Goal: Information Seeking & Learning: Compare options

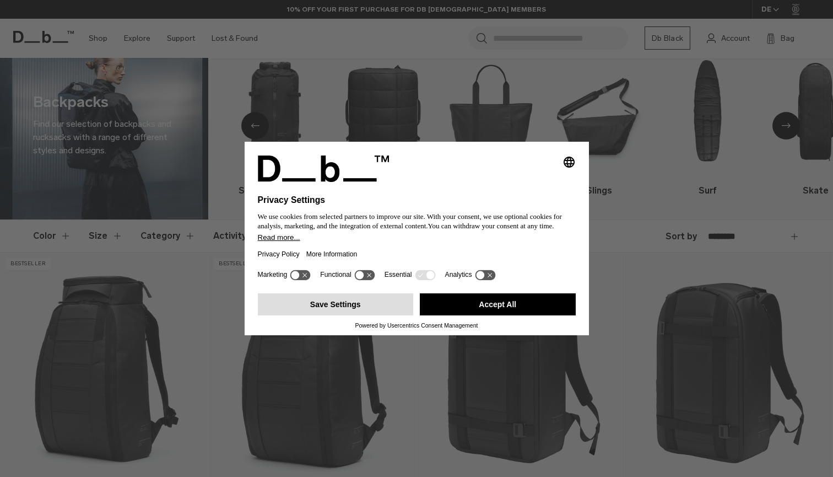
click at [355, 307] on button "Save Settings" at bounding box center [336, 304] width 156 height 22
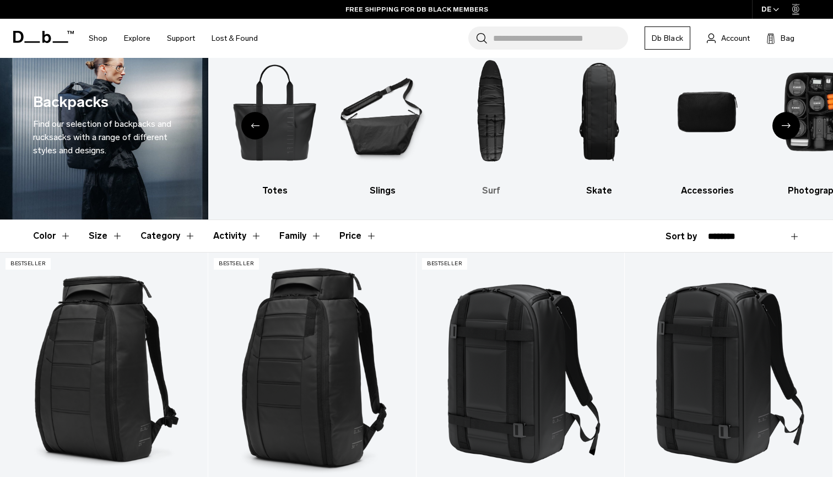
click at [501, 107] on img "7 / 10" at bounding box center [491, 111] width 89 height 133
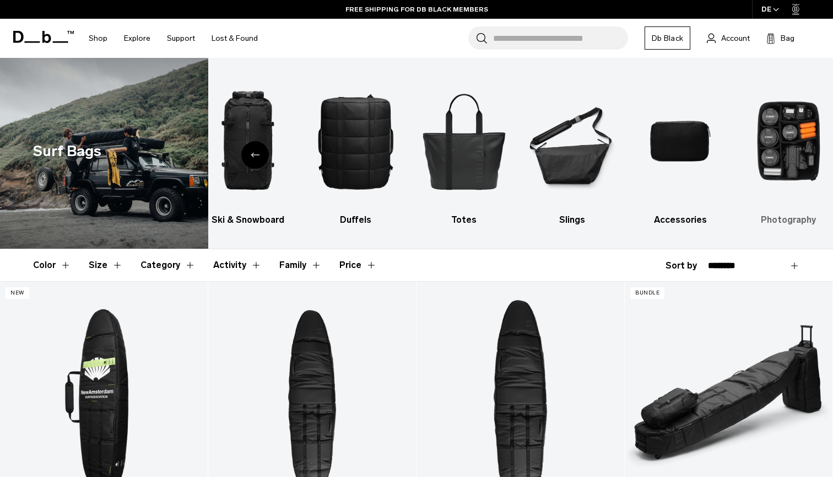
click at [788, 126] on img "9 / 9" at bounding box center [788, 140] width 89 height 133
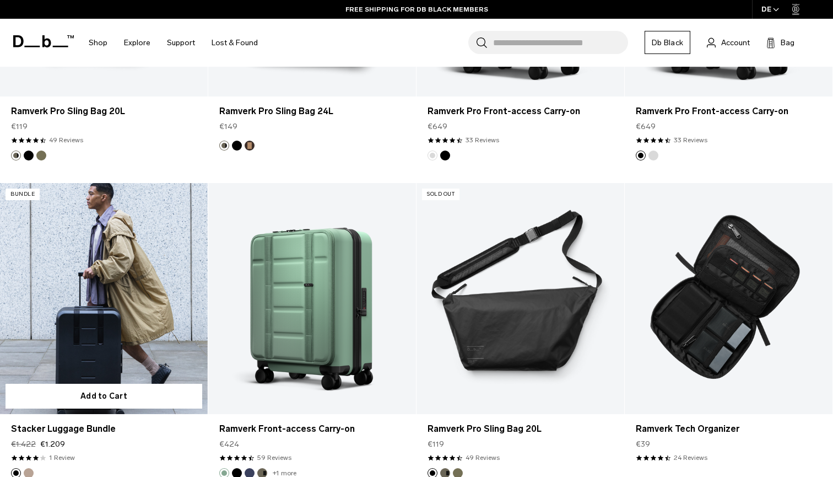
scroll to position [1058, 0]
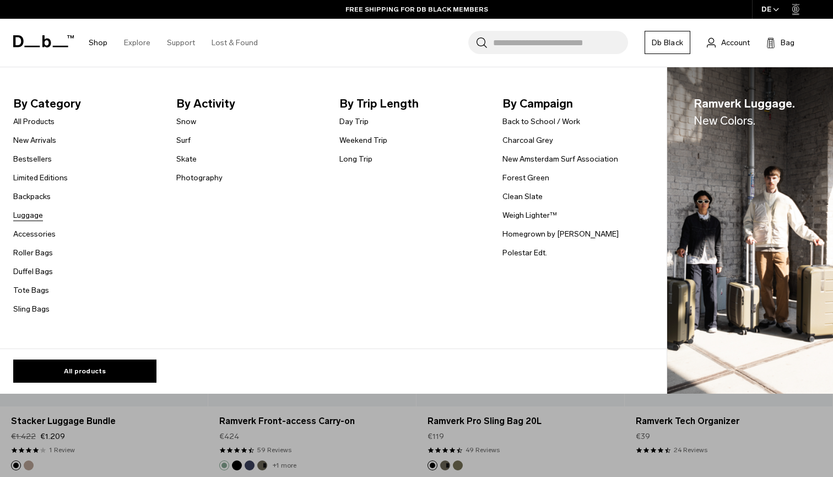
click at [29, 211] on link "Luggage" at bounding box center [28, 215] width 30 height 12
click at [360, 164] on link "Long Trip" at bounding box center [355, 159] width 33 height 12
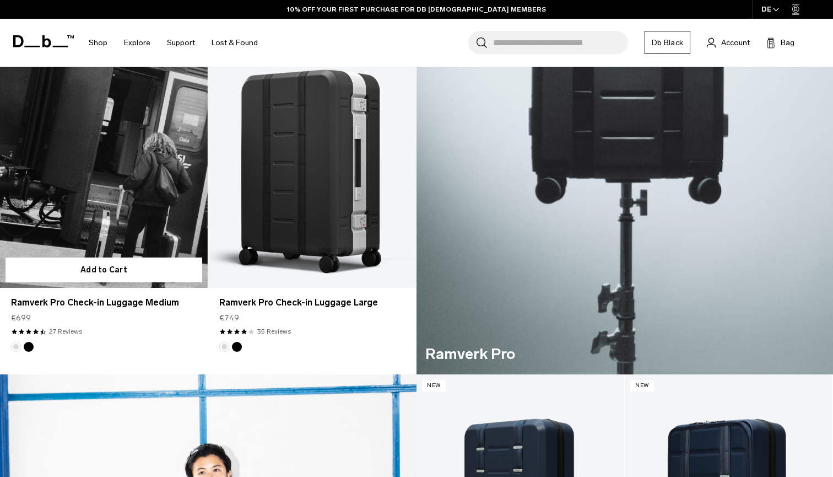
scroll to position [549, 0]
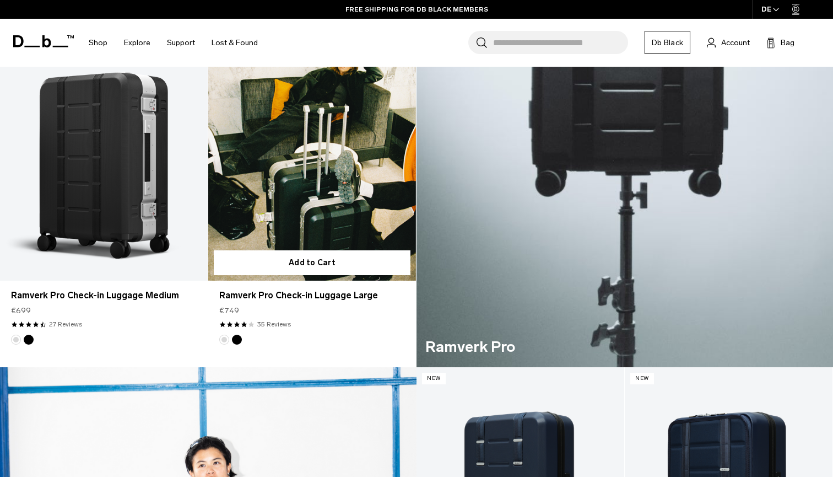
drag, startPoint x: 220, startPoint y: 311, endPoint x: 245, endPoint y: 310, distance: 24.3
click at [245, 310] on div "€749" at bounding box center [312, 311] width 186 height 12
click at [276, 290] on link "Ramverk Pro Check-in Luggage Large" at bounding box center [312, 295] width 186 height 13
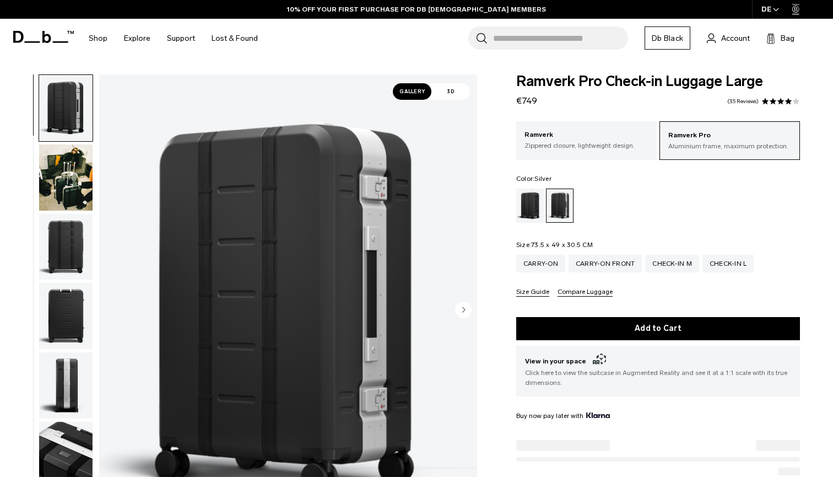
click at [463, 289] on img "1 / 12" at bounding box center [288, 310] width 378 height 472
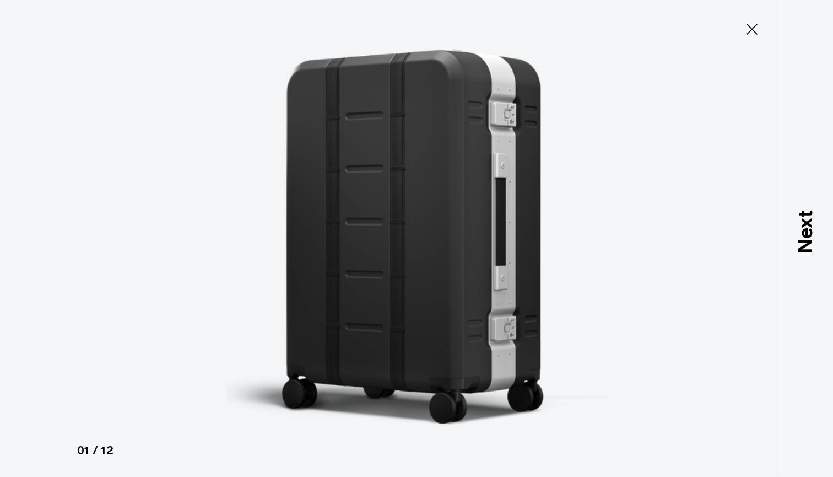
type button "Close"
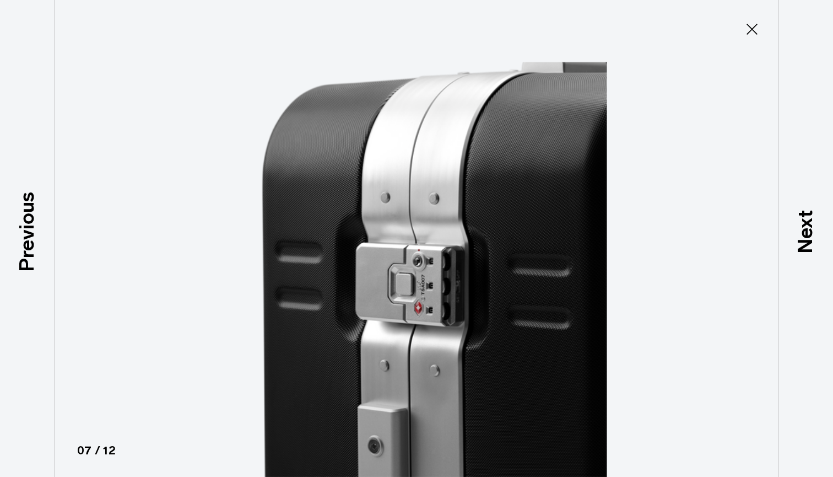
scroll to position [367, 0]
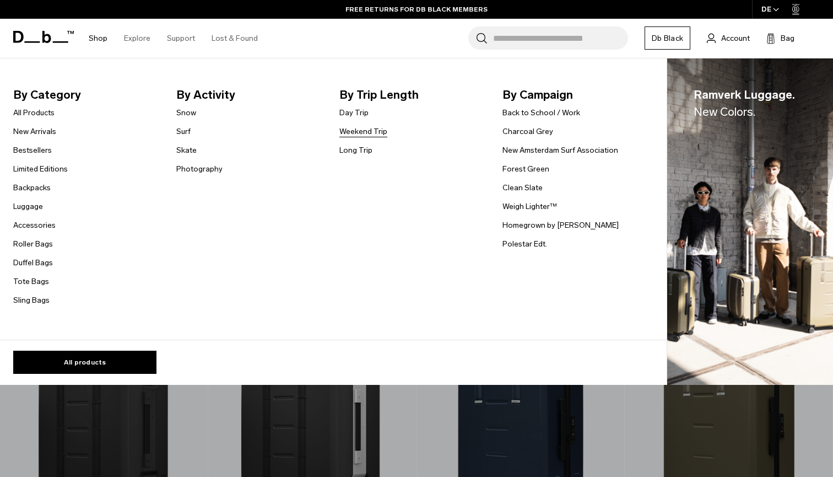
click at [347, 129] on link "Weekend Trip" at bounding box center [363, 132] width 48 height 12
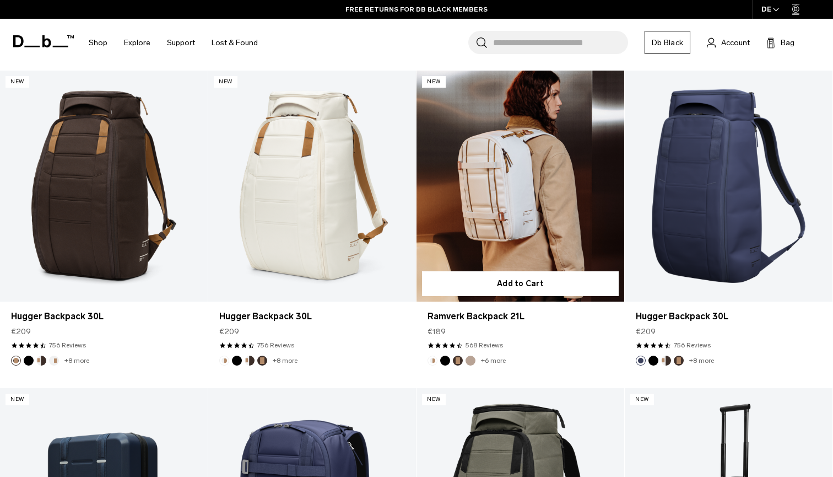
scroll to position [834, 0]
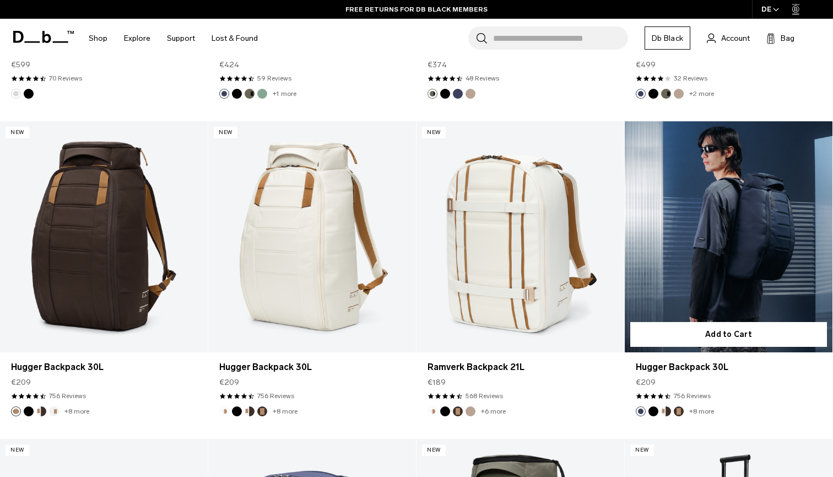
click at [667, 267] on link "Hugger Backpack 30L" at bounding box center [729, 236] width 208 height 231
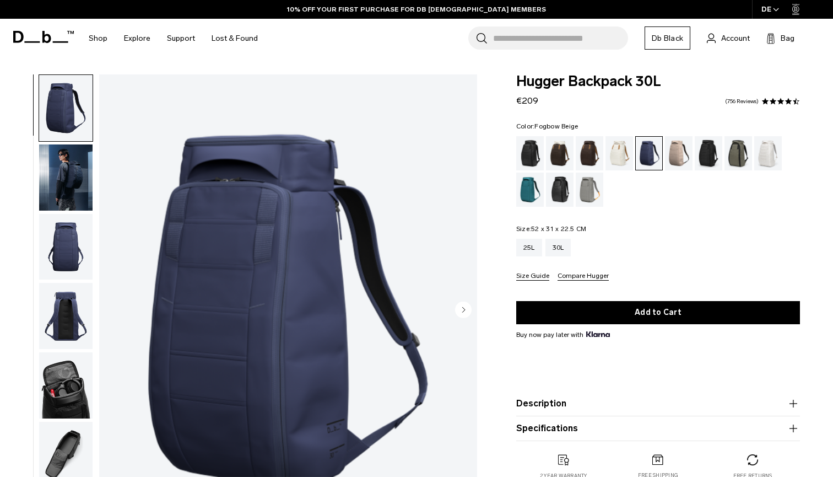
click at [684, 148] on div "Fogbow Beige" at bounding box center [679, 153] width 28 height 34
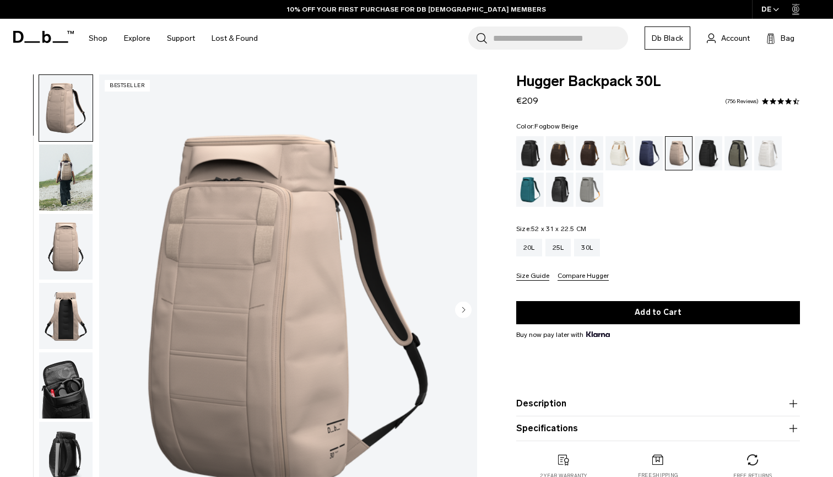
click at [62, 185] on img "button" at bounding box center [65, 177] width 53 height 66
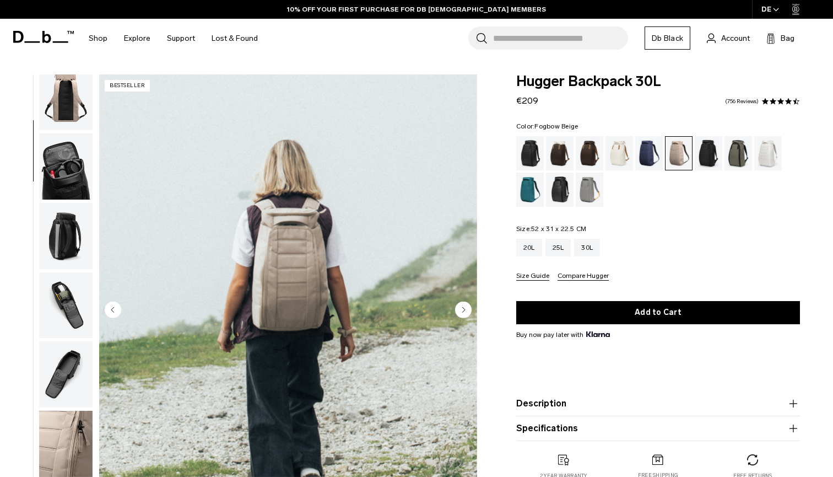
scroll to position [227, 0]
click at [65, 371] on img "button" at bounding box center [65, 374] width 53 height 66
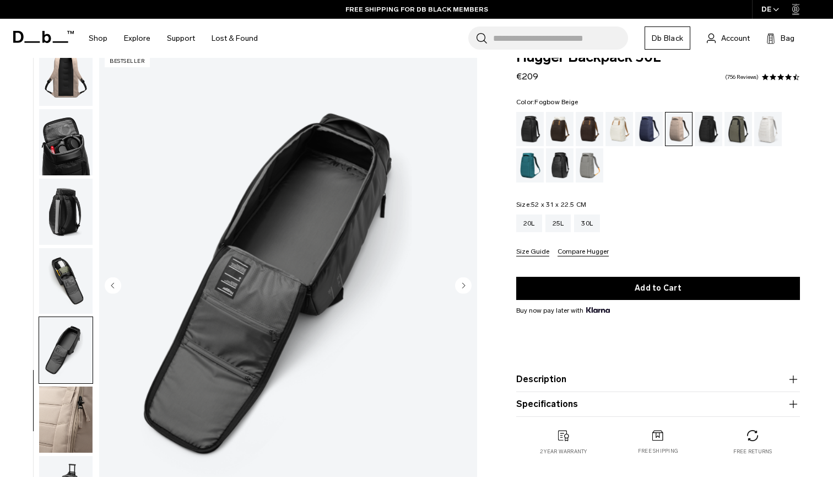
scroll to position [28, 0]
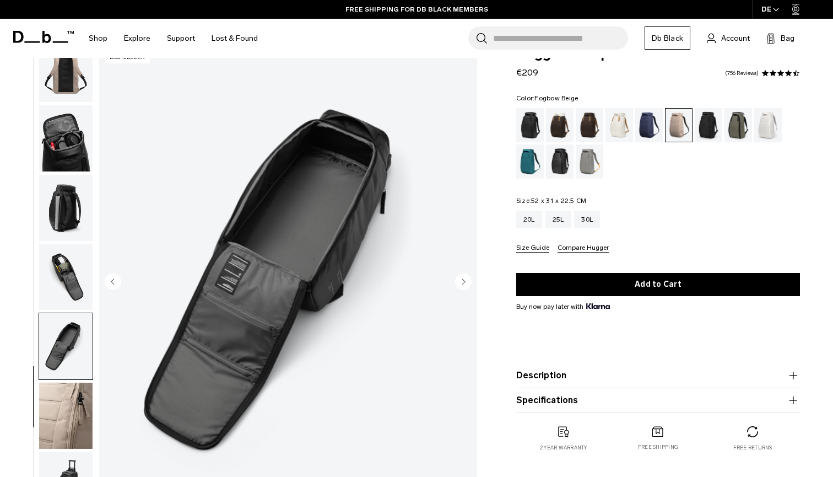
click at [67, 282] on img "button" at bounding box center [65, 277] width 53 height 66
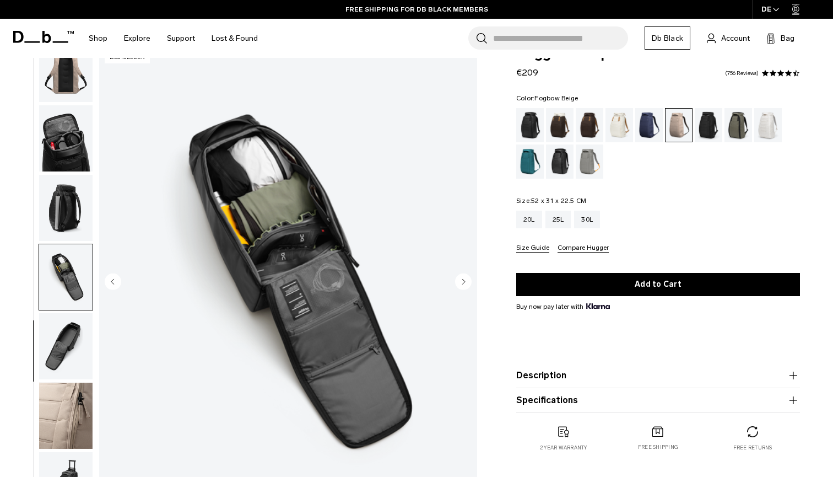
click at [68, 246] on img "button" at bounding box center [65, 277] width 53 height 66
click at [74, 201] on img "button" at bounding box center [65, 208] width 53 height 66
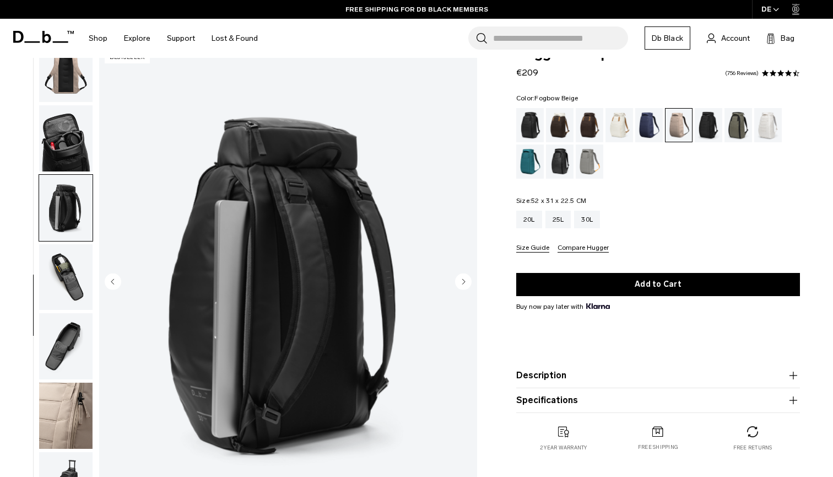
click at [74, 183] on img "button" at bounding box center [65, 208] width 53 height 66
click at [77, 155] on img "button" at bounding box center [65, 138] width 53 height 66
